Goal: Information Seeking & Learning: Learn about a topic

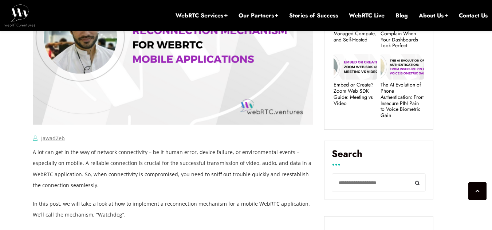
scroll to position [468, 0]
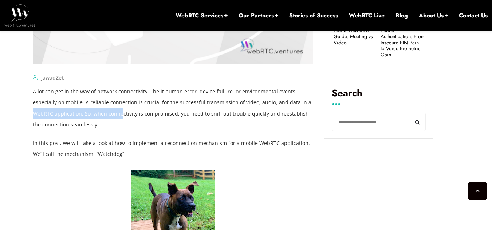
drag, startPoint x: 34, startPoint y: 112, endPoint x: 120, endPoint y: 119, distance: 86.5
click at [120, 119] on p "A lot can get in the way of network connectivity – be it human error, device fa…" at bounding box center [173, 108] width 280 height 44
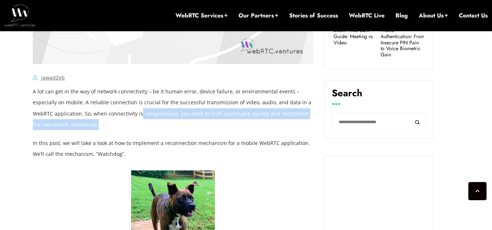
drag, startPoint x: 139, startPoint y: 115, endPoint x: 275, endPoint y: 121, distance: 135.9
click at [275, 121] on p "A lot can get in the way of network connectivity – be it human error, device fa…" at bounding box center [173, 108] width 280 height 44
click at [175, 127] on p "A lot can get in the way of network connectivity – be it human error, device fa…" at bounding box center [173, 108] width 280 height 44
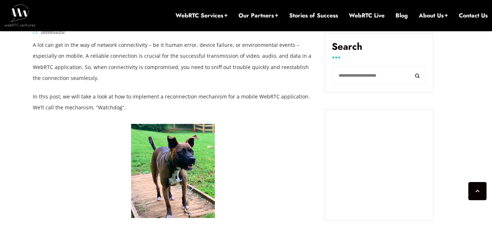
scroll to position [529, 0]
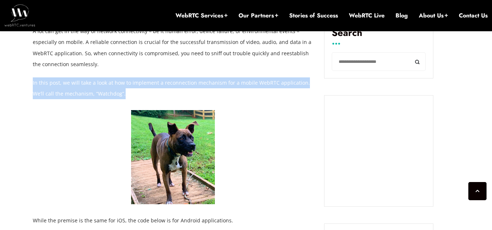
drag, startPoint x: 122, startPoint y: 94, endPoint x: 33, endPoint y: 83, distance: 89.8
click at [33, 83] on p "In this post, we will take a look at how to implement a reconnection mechanism …" at bounding box center [173, 89] width 280 height 22
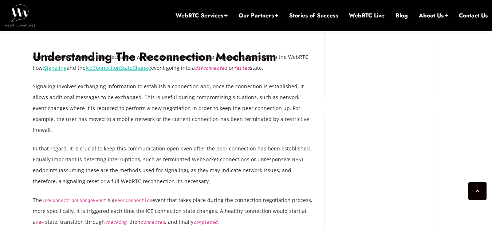
scroll to position [711, 0]
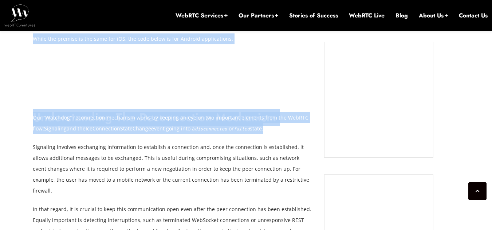
drag, startPoint x: 265, startPoint y: 131, endPoint x: 31, endPoint y: 120, distance: 233.8
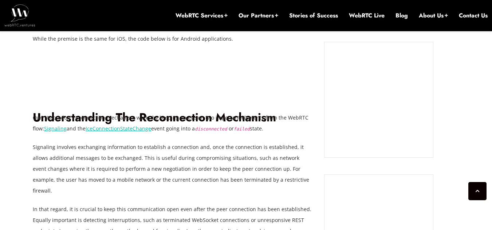
click at [97, 165] on p "Signaling involves exchanging information to establish a connection and, once t…" at bounding box center [173, 169] width 280 height 55
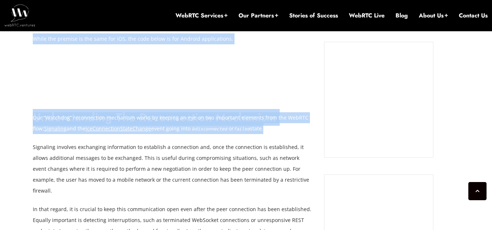
drag, startPoint x: 265, startPoint y: 128, endPoint x: 27, endPoint y: 119, distance: 238.5
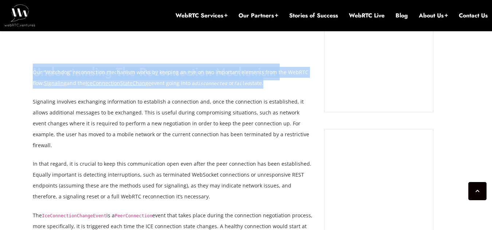
scroll to position [771, 0]
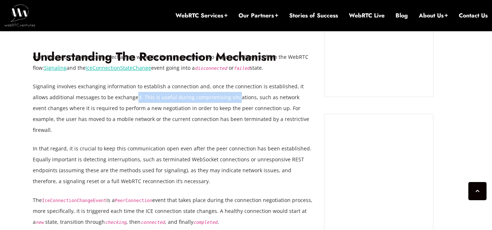
drag, startPoint x: 119, startPoint y: 96, endPoint x: 218, endPoint y: 99, distance: 99.4
click at [218, 99] on p "Signaling involves exchanging information to establish a connection and, once t…" at bounding box center [173, 108] width 280 height 55
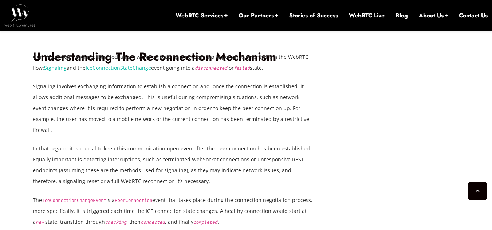
click at [241, 111] on p "Signaling involves exchanging information to establish a connection and, once t…" at bounding box center [173, 108] width 280 height 55
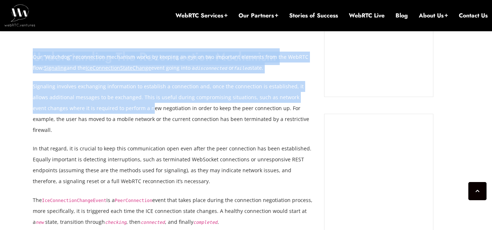
drag, startPoint x: 30, startPoint y: 107, endPoint x: 114, endPoint y: 105, distance: 84.1
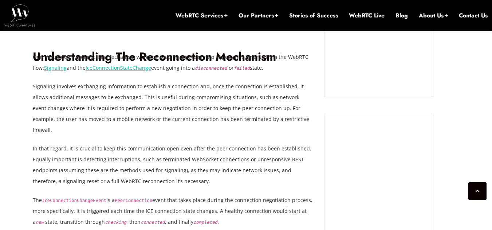
click at [143, 111] on p "Signaling involves exchanging information to establish a connection and, once t…" at bounding box center [173, 108] width 280 height 55
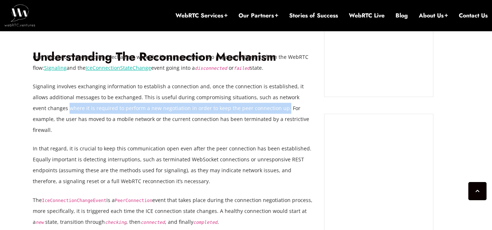
drag, startPoint x: 247, startPoint y: 110, endPoint x: 34, endPoint y: 111, distance: 212.9
click at [34, 111] on p "Signaling involves exchanging information to establish a connection and, once t…" at bounding box center [173, 108] width 280 height 55
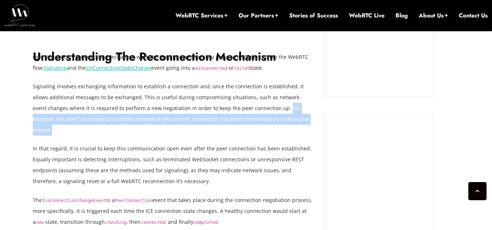
drag, startPoint x: 248, startPoint y: 110, endPoint x: 269, endPoint y: 116, distance: 22.1
click at [269, 116] on p "Signaling involves exchanging information to establish a connection and, once t…" at bounding box center [173, 108] width 280 height 55
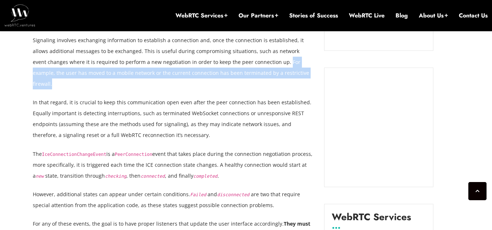
scroll to position [832, 0]
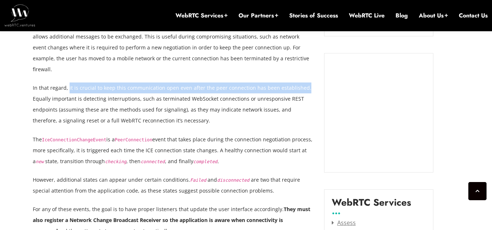
drag, startPoint x: 68, startPoint y: 77, endPoint x: 302, endPoint y: 76, distance: 234.0
click at [302, 83] on p "In that regard, it is crucial to keep this communication open even after the pe…" at bounding box center [173, 105] width 280 height 44
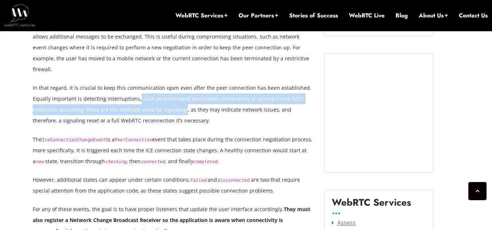
drag, startPoint x: 138, startPoint y: 88, endPoint x: 182, endPoint y: 101, distance: 45.7
click at [182, 101] on p "In that regard, it is crucial to keep this communication open even after the pe…" at bounding box center [173, 105] width 280 height 44
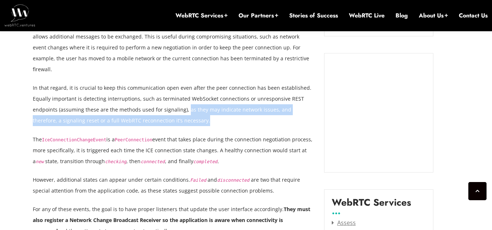
drag, startPoint x: 184, startPoint y: 101, endPoint x: 287, endPoint y: 106, distance: 103.1
click at [287, 106] on p "In that regard, it is crucial to keep this communication open even after the pe…" at bounding box center [173, 105] width 280 height 44
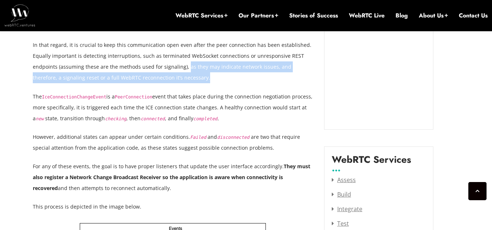
scroll to position [893, 0]
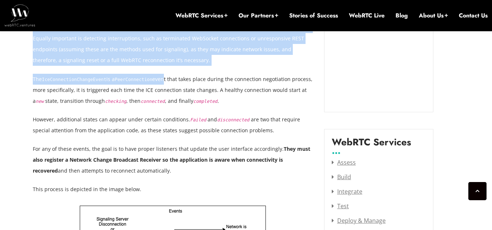
drag, startPoint x: 35, startPoint y: 66, endPoint x: 155, endPoint y: 70, distance: 120.1
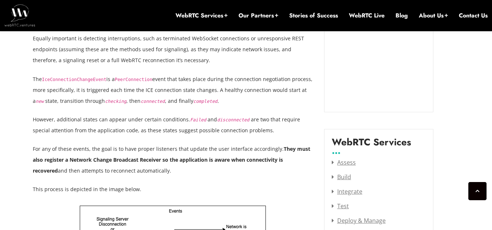
click at [174, 85] on p "The IceConnectionChangeEvent is a PeerConnection event that takes place during …" at bounding box center [173, 90] width 280 height 33
drag, startPoint x: 32, startPoint y: 65, endPoint x: 110, endPoint y: 71, distance: 78.1
click at [209, 89] on p "The IceConnectionChangeEvent is a PeerConnection event that takes place during …" at bounding box center [173, 90] width 280 height 33
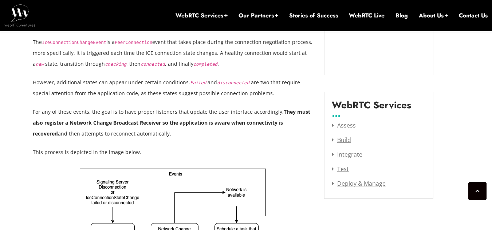
scroll to position [953, 0]
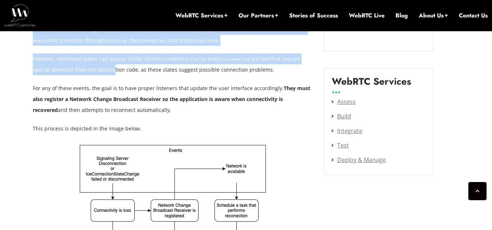
drag, startPoint x: 29, startPoint y: 59, endPoint x: 95, endPoint y: 60, distance: 66.6
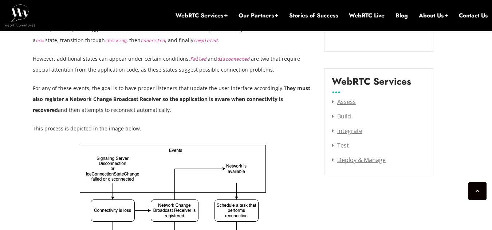
drag, startPoint x: 117, startPoint y: 65, endPoint x: 123, endPoint y: 64, distance: 6.3
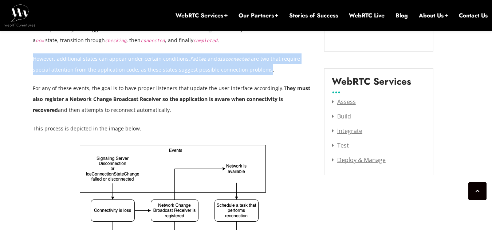
drag, startPoint x: 247, startPoint y: 59, endPoint x: 33, endPoint y: 47, distance: 214.7
click at [33, 53] on p "However, additional states can appear under certain conditions. Failed and disc…" at bounding box center [173, 64] width 280 height 22
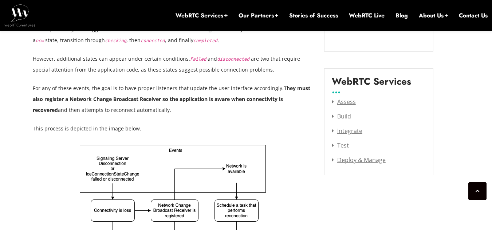
click at [147, 123] on p "This process is depicted in the image below." at bounding box center [173, 128] width 280 height 11
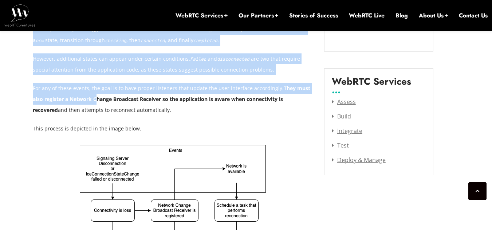
drag, startPoint x: 32, startPoint y: 79, endPoint x: 97, endPoint y: 86, distance: 65.4
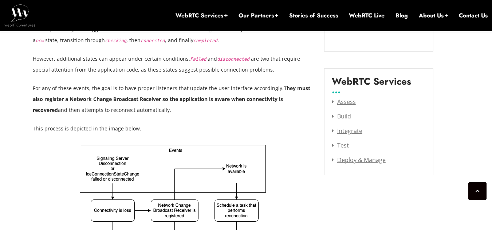
click at [128, 99] on p "For any of these events, the goal is to have proper listeners that update the u…" at bounding box center [173, 99] width 280 height 33
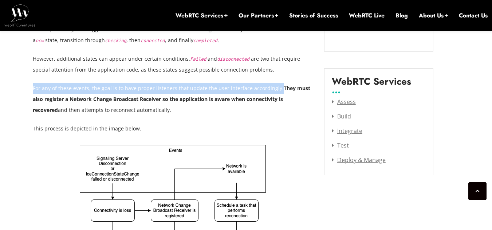
drag, startPoint x: 33, startPoint y: 76, endPoint x: 274, endPoint y: 81, distance: 240.9
click at [274, 83] on p "For any of these events, the goal is to have proper listeners that update the u…" at bounding box center [173, 99] width 280 height 33
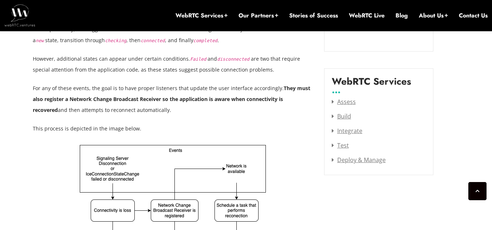
click at [208, 101] on p "For any of these events, the goal is to have proper listeners that update the u…" at bounding box center [173, 99] width 280 height 33
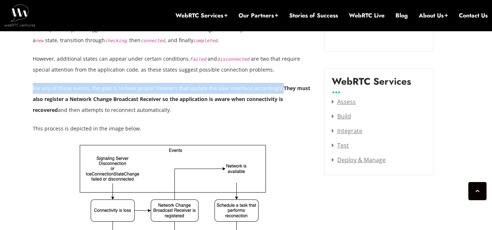
drag, startPoint x: 274, startPoint y: 78, endPoint x: 33, endPoint y: 79, distance: 241.3
click at [33, 83] on p "For any of these events, the goal is to have proper listeners that update the u…" at bounding box center [173, 99] width 280 height 33
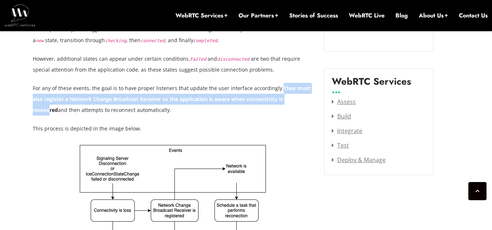
drag, startPoint x: 276, startPoint y: 77, endPoint x: 304, endPoint y: 84, distance: 28.9
click at [304, 84] on p "For any of these events, the goal is to have proper listeners that update the u…" at bounding box center [173, 99] width 280 height 33
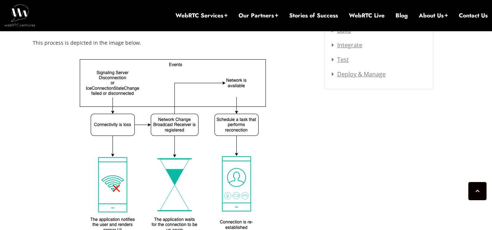
scroll to position [1040, 0]
click at [168, 155] on img at bounding box center [173, 146] width 186 height 175
